Goal: Find contact information

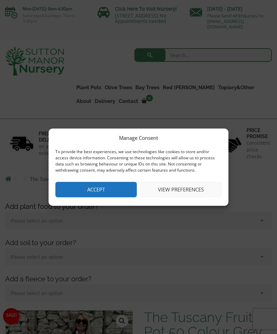
click at [107, 192] on button "Accept" at bounding box center [95, 189] width 81 height 15
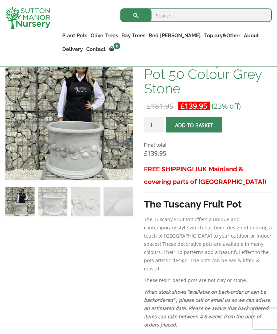
scroll to position [245, 0]
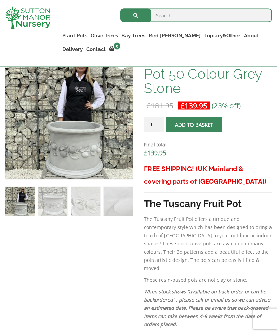
click at [109, 260] on div "Sale! 🔍 The Tuscany Fruit Pot 50 Colour Grey Stone £ 181.95 Original price was:…" at bounding box center [138, 327] width 267 height 551
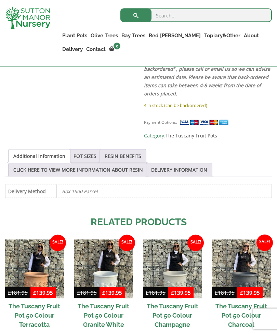
scroll to position [476, 0]
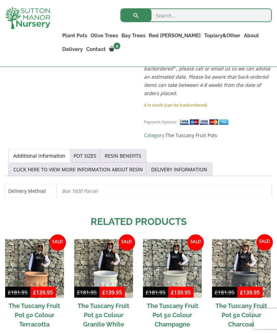
click at [91, 149] on link "POT SIZES" at bounding box center [84, 155] width 23 height 13
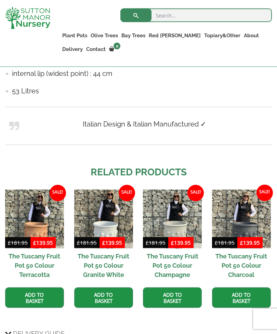
scroll to position [719, 0]
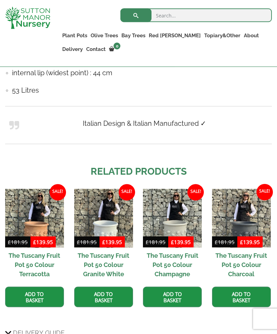
click at [189, 260] on h2 "The Tuscany Fruit Pot 50 Colour Champagne" at bounding box center [172, 265] width 59 height 34
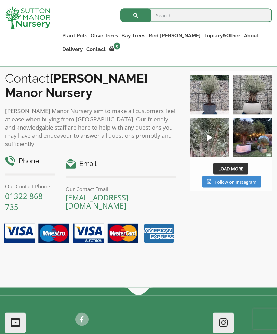
scroll to position [821, 0]
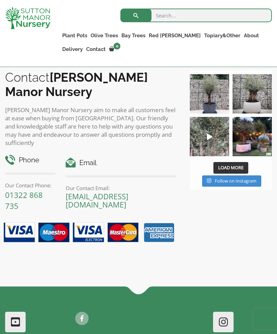
click at [233, 164] on span "Load More" at bounding box center [230, 167] width 25 height 6
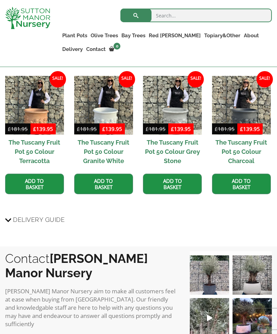
scroll to position [640, 0]
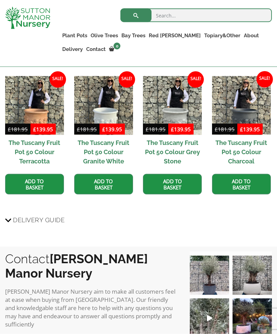
click at [11, 216] on icon at bounding box center [8, 220] width 6 height 8
click at [0, 0] on input "Delivery Guide" at bounding box center [0, 0] width 0 height 0
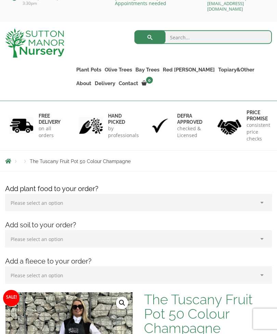
scroll to position [0, 0]
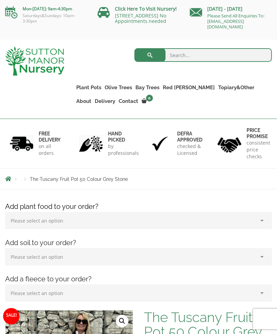
click at [146, 18] on link "[STREET_ADDRESS] No Appointments needed" at bounding box center [140, 18] width 51 height 12
